Goal: Task Accomplishment & Management: Use online tool/utility

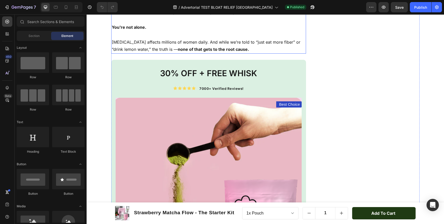
scroll to position [237, 0]
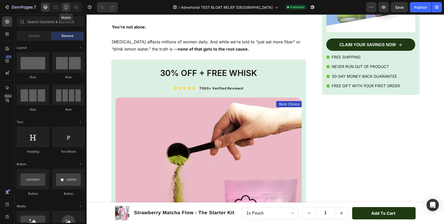
click at [66, 10] on div at bounding box center [66, 7] width 8 height 8
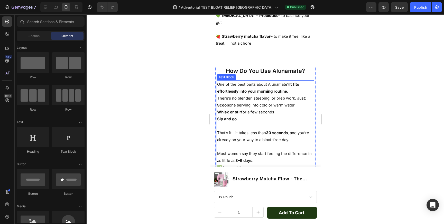
scroll to position [736, 0]
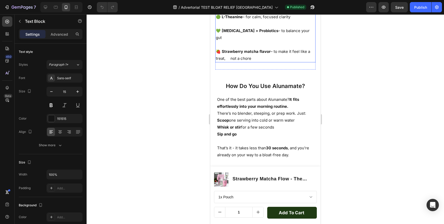
click at [230, 52] on p "🍓 Strawberry matcha flavor – to make it feel like a treat, not a chore" at bounding box center [266, 55] width 100 height 14
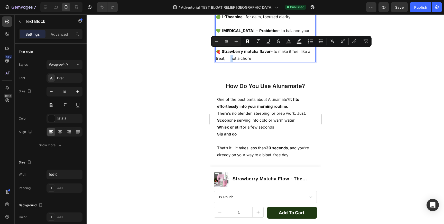
click at [231, 52] on p "🍓 Strawberry matcha flavor – to make it feel like a treat, not a chore" at bounding box center [266, 55] width 100 height 14
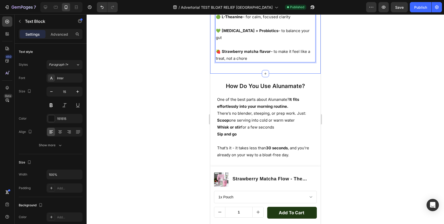
click at [193, 59] on div at bounding box center [265, 119] width 357 height 210
click at [256, 52] on p "🍓 Strawberry matcha flavor – to make it feel like a treat, not a chore" at bounding box center [266, 55] width 100 height 14
click at [190, 78] on div at bounding box center [265, 119] width 357 height 210
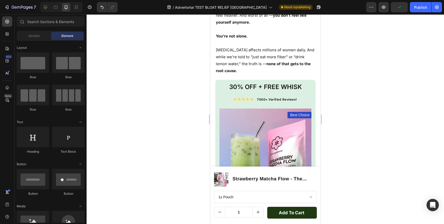
scroll to position [0, 0]
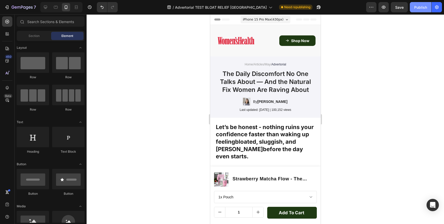
click at [425, 8] on div "Publish" at bounding box center [420, 7] width 13 height 5
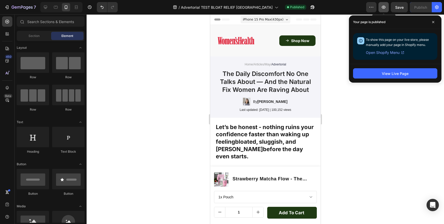
click at [384, 6] on icon "button" at bounding box center [383, 7] width 5 height 5
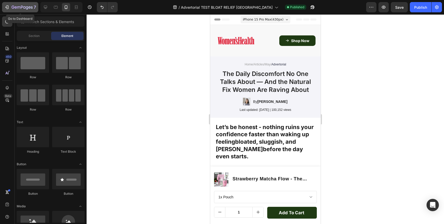
click at [7, 10] on icon "button" at bounding box center [6, 7] width 5 height 5
